Goal: Find specific page/section: Find specific page/section

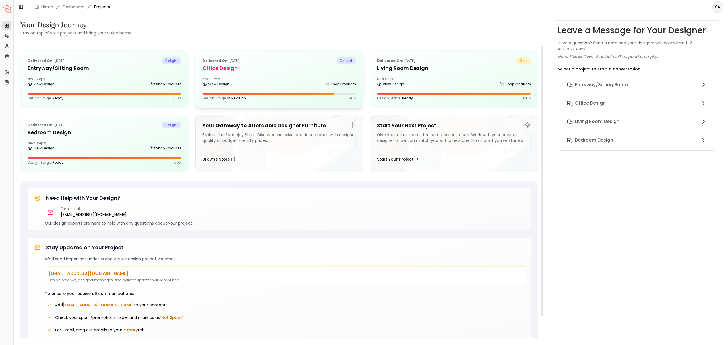
click at [257, 67] on h5 "Office design" at bounding box center [279, 68] width 154 height 8
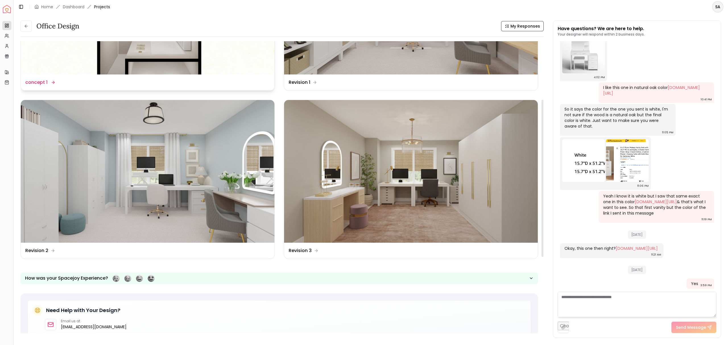
scroll to position [106, 0]
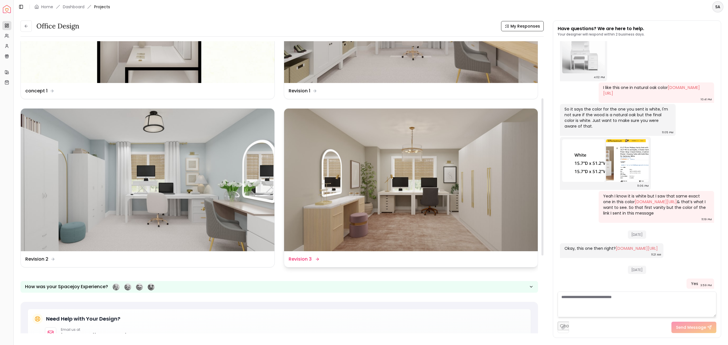
click at [377, 165] on img at bounding box center [411, 180] width 254 height 143
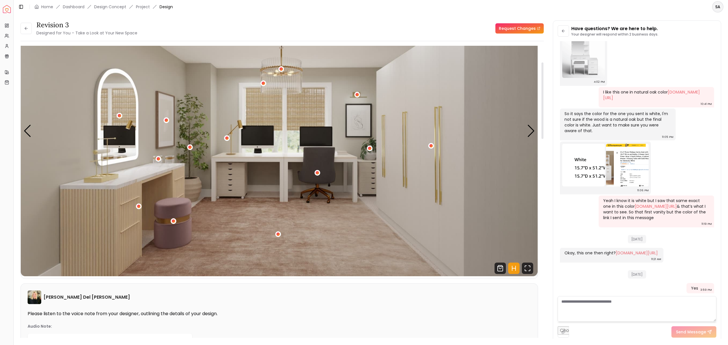
scroll to position [63, 0]
click at [509, 268] on icon "Hotspots Toggle" at bounding box center [513, 267] width 11 height 11
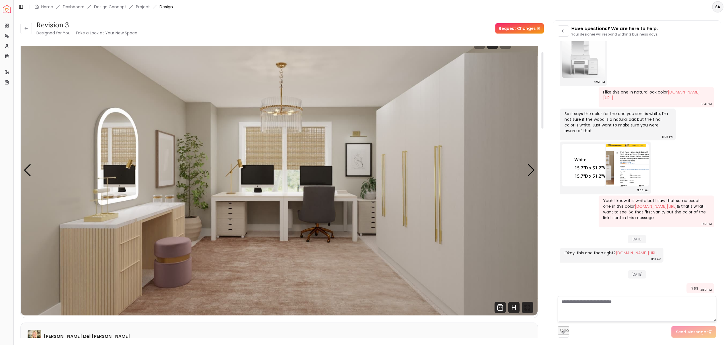
scroll to position [23, 0]
click at [529, 172] on div "Next slide" at bounding box center [531, 170] width 8 height 13
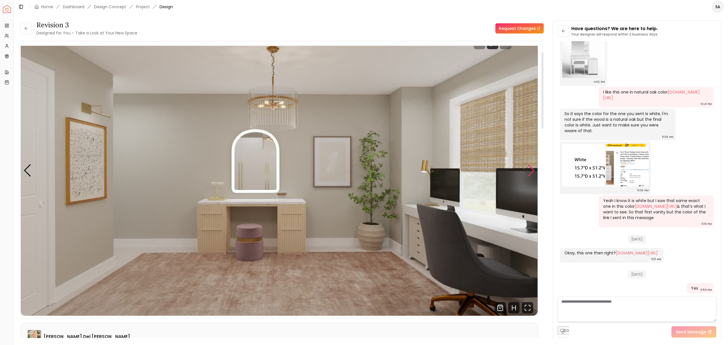
click at [529, 172] on div "Next slide" at bounding box center [531, 170] width 8 height 13
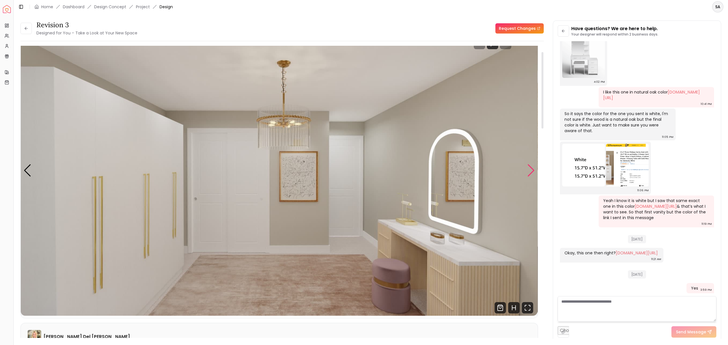
click at [529, 171] on div "Next slide" at bounding box center [531, 170] width 8 height 13
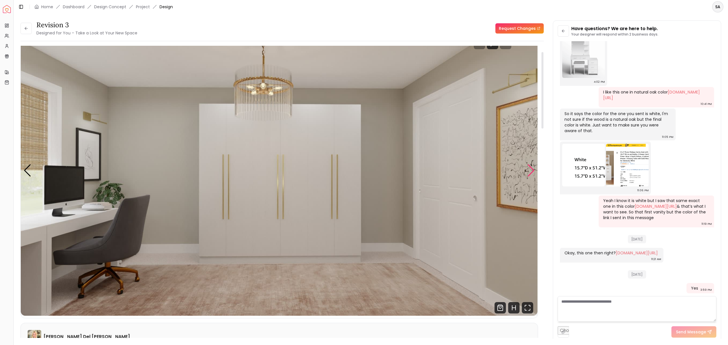
click at [529, 171] on div "Next slide" at bounding box center [531, 170] width 8 height 13
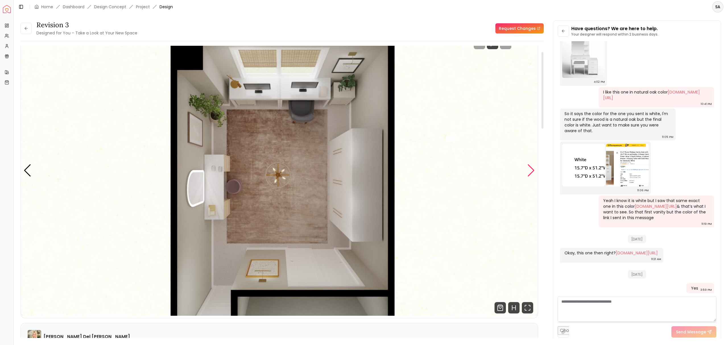
click at [529, 171] on div "Next slide" at bounding box center [531, 170] width 8 height 13
